Goal: Task Accomplishment & Management: Use online tool/utility

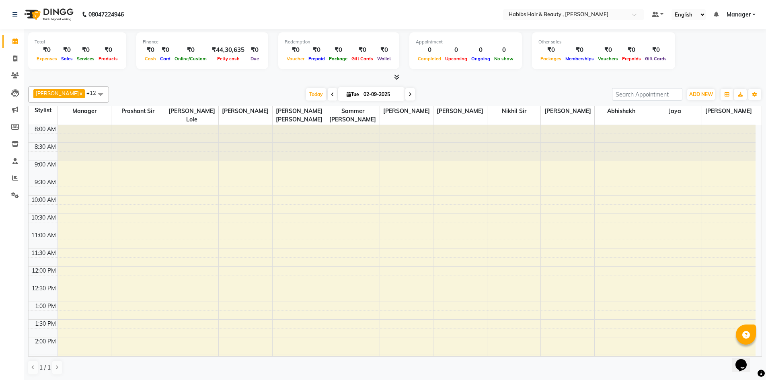
scroll to position [0, 0]
click at [331, 94] on icon at bounding box center [332, 94] width 3 height 5
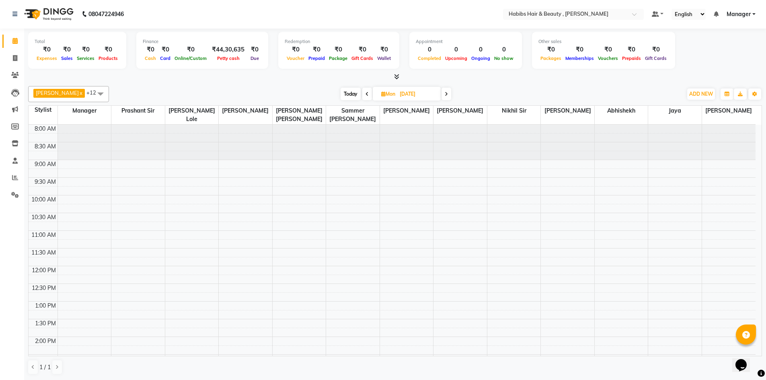
scroll to position [228, 0]
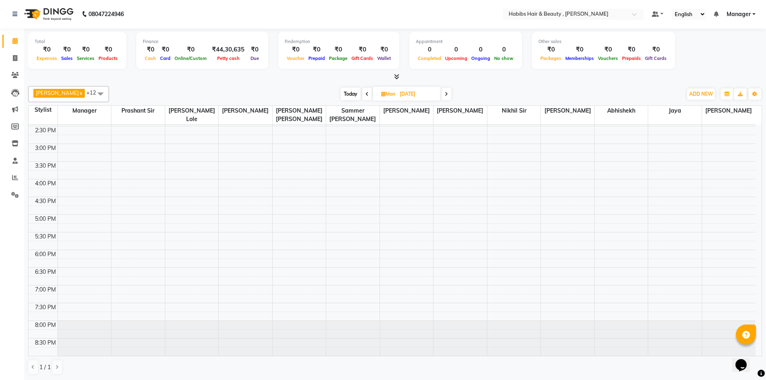
click at [441, 94] on span at bounding box center [446, 94] width 10 height 12
type input "02-09-2025"
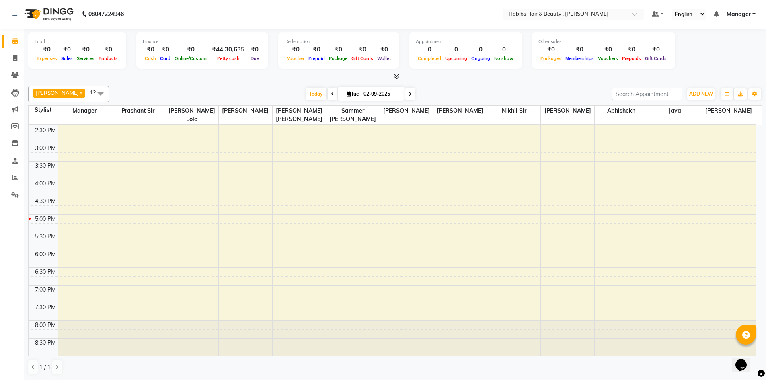
click at [92, 95] on span at bounding box center [100, 93] width 16 height 15
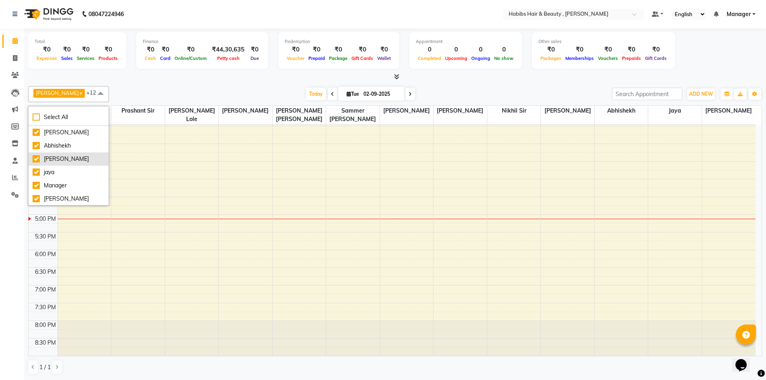
scroll to position [0, 0]
click at [67, 159] on div "[PERSON_NAME]" at bounding box center [69, 159] width 72 height 8
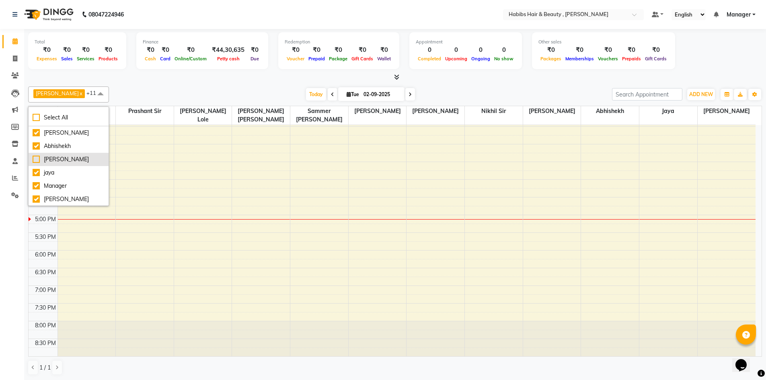
click at [67, 159] on div "[PERSON_NAME]" at bounding box center [69, 159] width 72 height 8
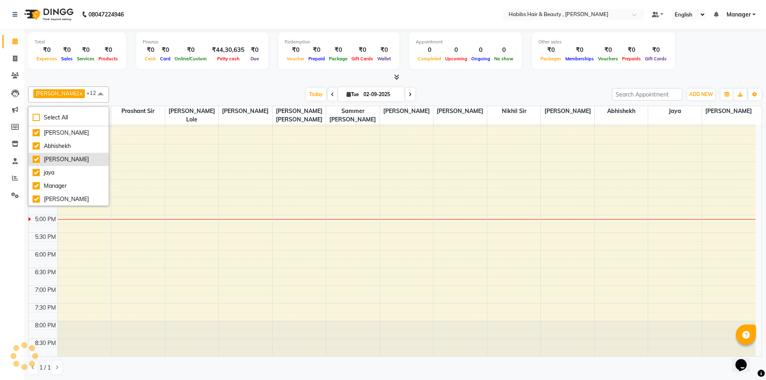
click at [67, 159] on div "[PERSON_NAME]" at bounding box center [69, 159] width 72 height 8
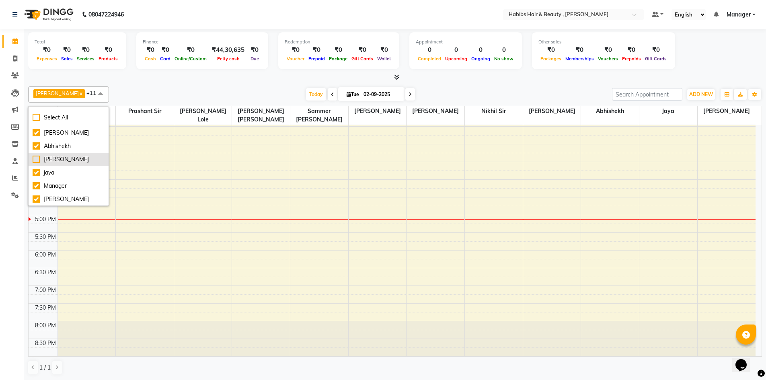
click at [67, 159] on div "[PERSON_NAME]" at bounding box center [69, 159] width 72 height 8
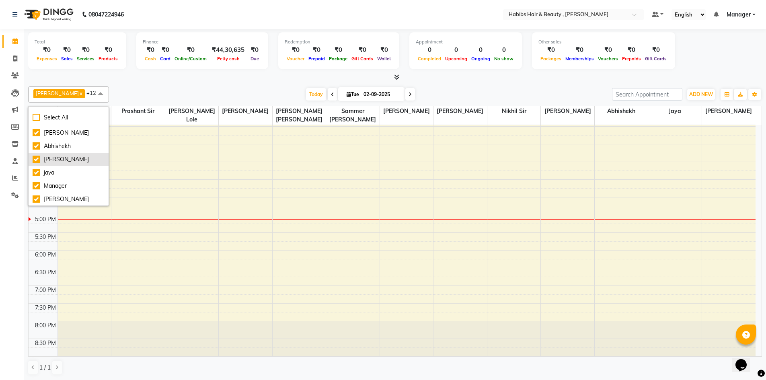
click at [67, 159] on div "[PERSON_NAME]" at bounding box center [69, 159] width 72 height 8
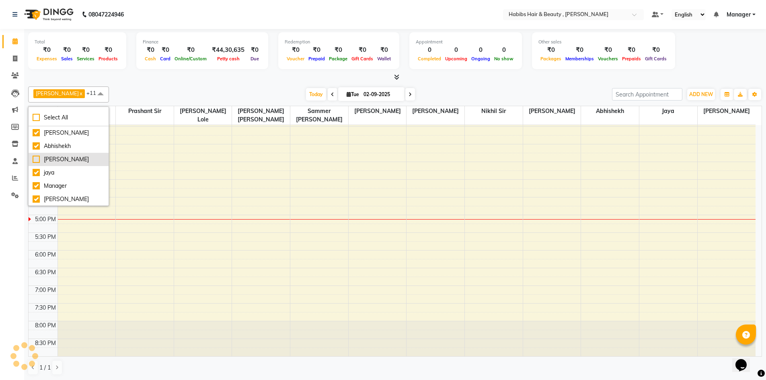
click at [74, 163] on div "[PERSON_NAME]" at bounding box center [69, 159] width 72 height 8
checkbox input "true"
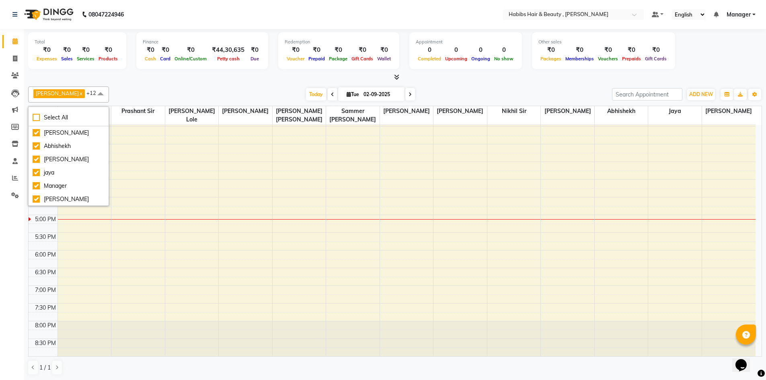
click at [92, 90] on span at bounding box center [100, 93] width 16 height 15
